Goal: Information Seeking & Learning: Learn about a topic

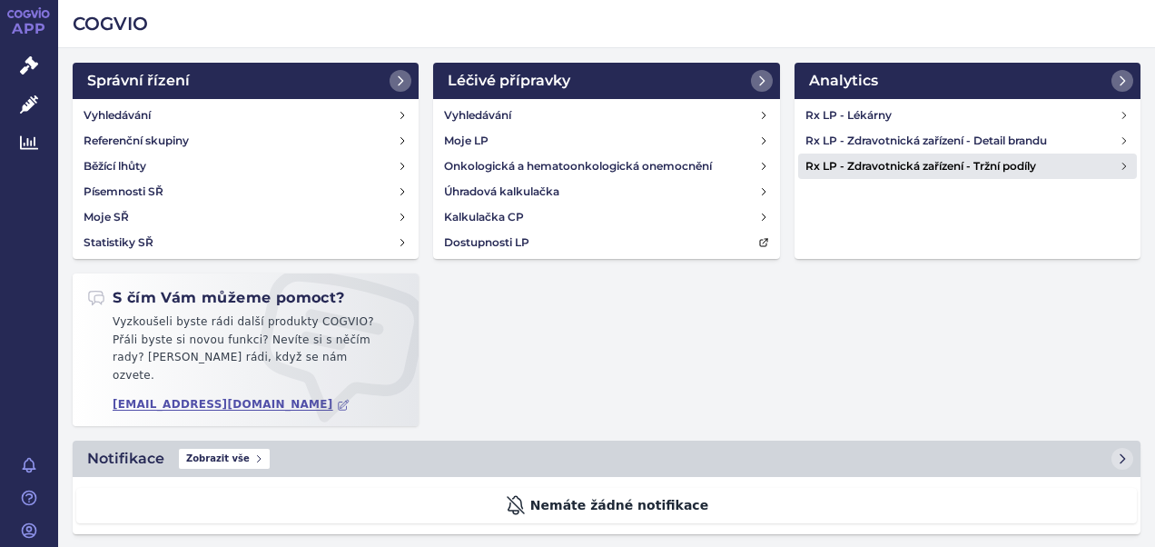
click at [1117, 164] on h4 "Rx LP - Zdravotnická zařízení - Tržní podíly" at bounding box center [963, 166] width 314 height 18
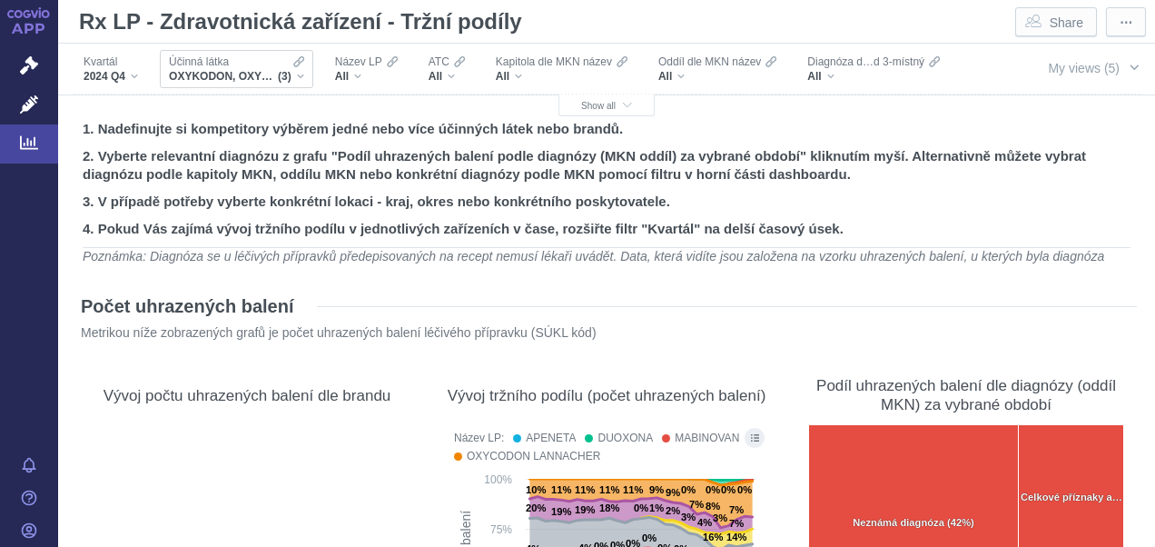
click at [303, 74] on div "Účinná látka OXYKODON, OXYKODON A NALOXON, TAPENTADOL (3)" at bounding box center [237, 69] width 154 height 38
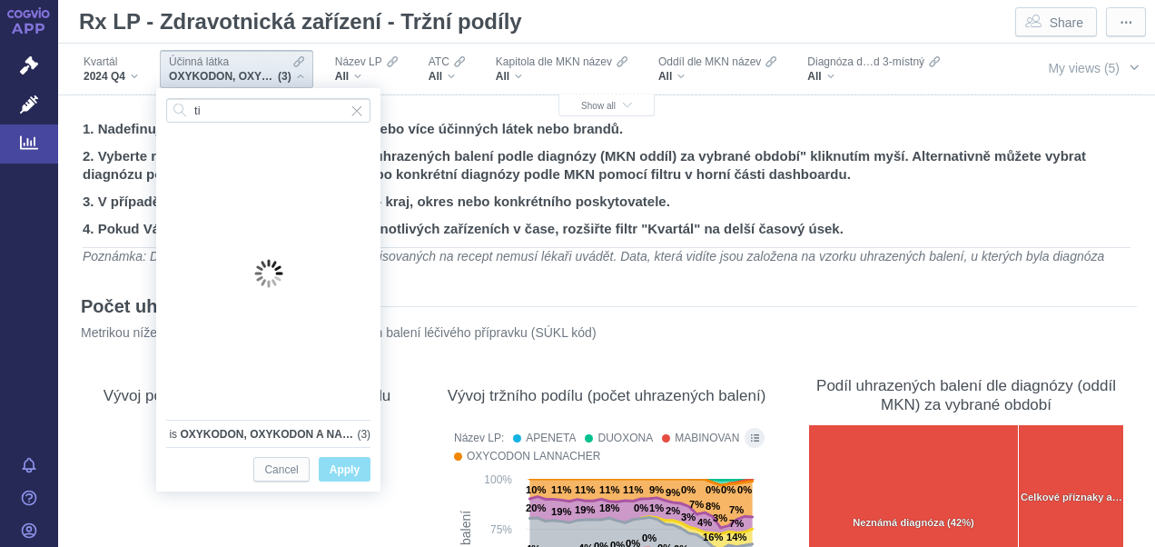
type input "tik"
